Goal: Use online tool/utility: Utilize a website feature to perform a specific function

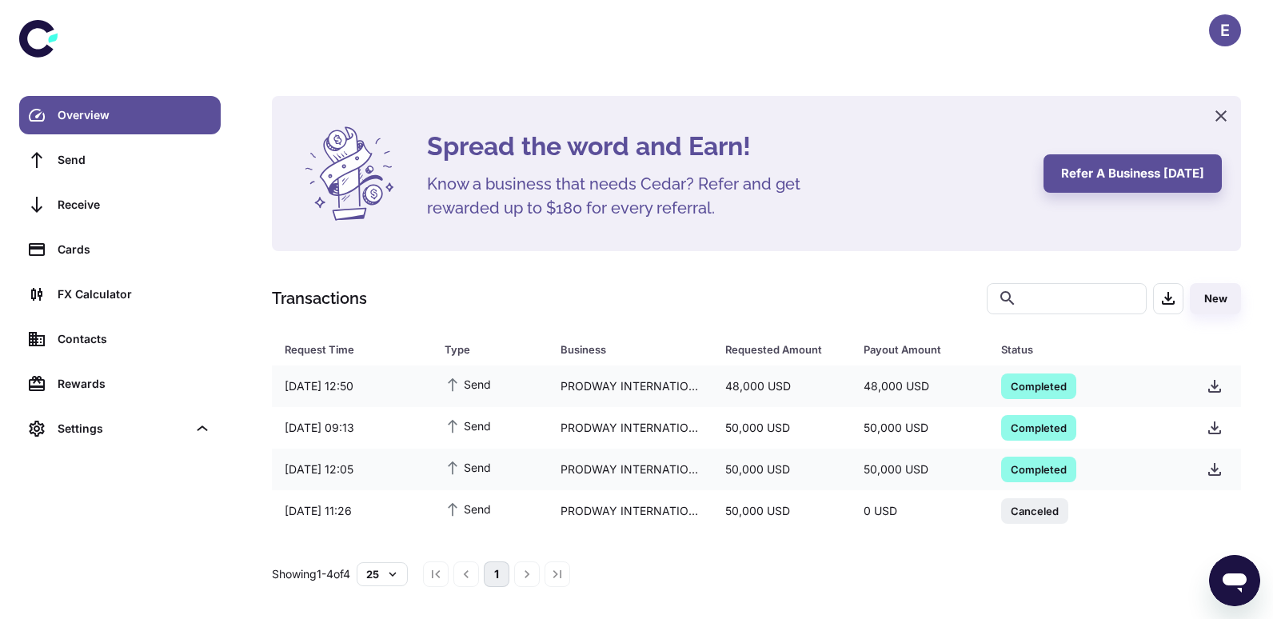
click at [139, 111] on div "Overview" at bounding box center [135, 115] width 154 height 18
click at [128, 289] on div "FX Calculator" at bounding box center [135, 294] width 154 height 18
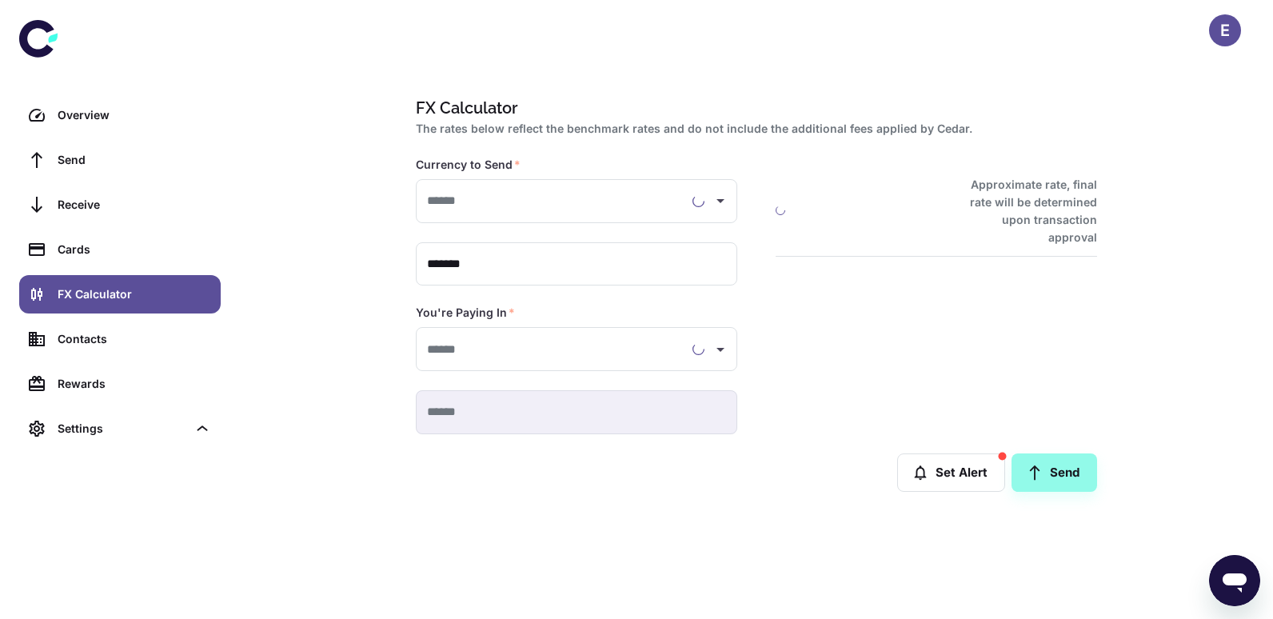
type input "**********"
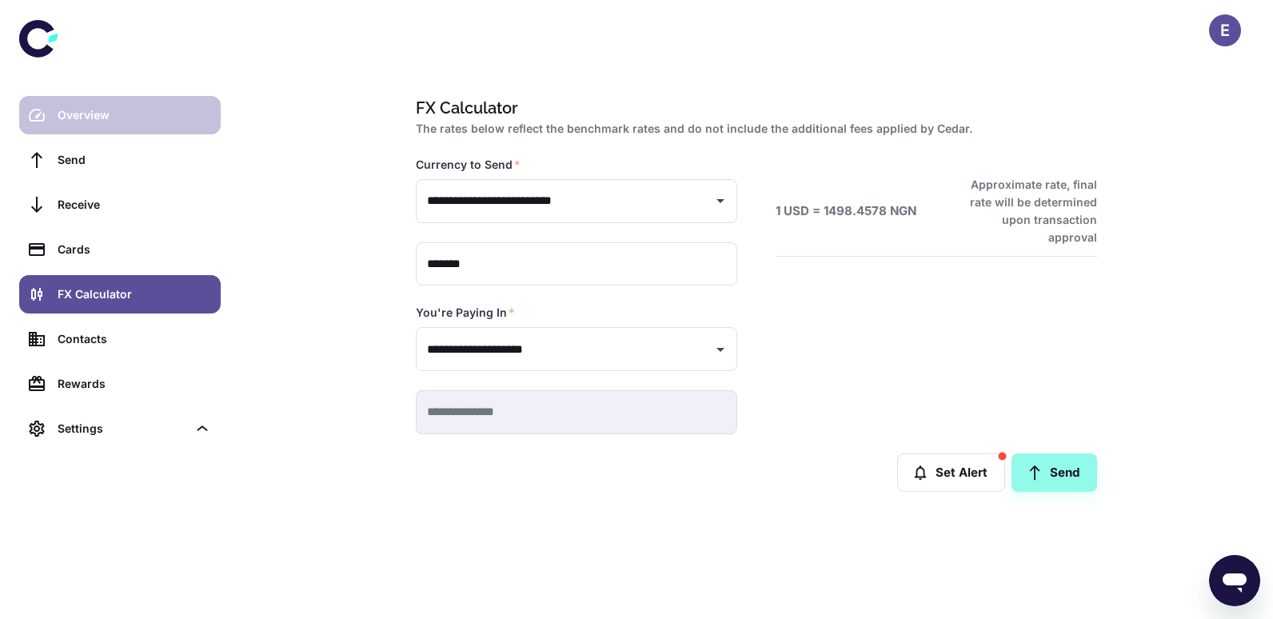
click at [139, 123] on div "Overview" at bounding box center [135, 115] width 154 height 18
